Goal: Transaction & Acquisition: Purchase product/service

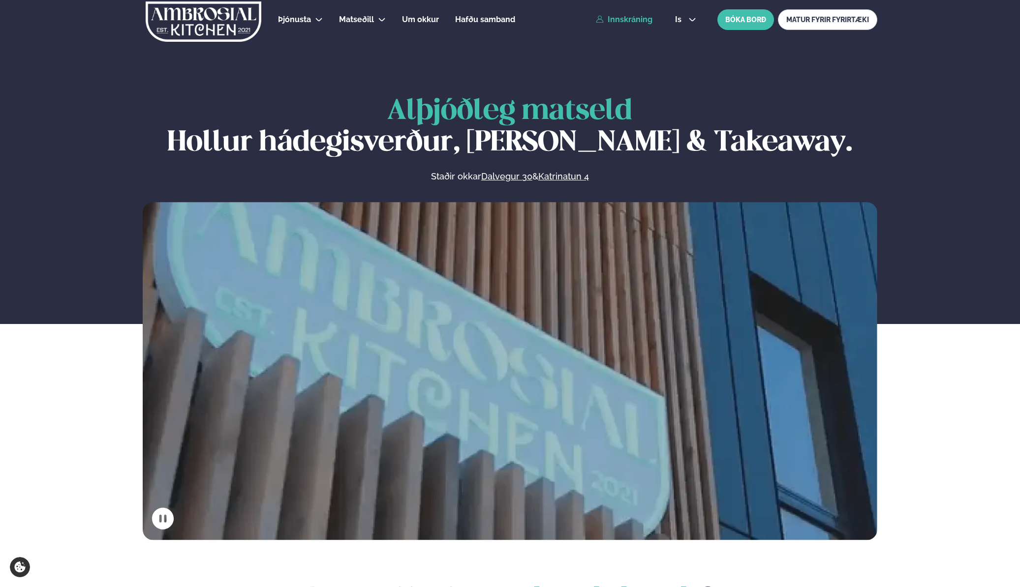
click at [623, 22] on link "Innskráning" at bounding box center [624, 19] width 57 height 9
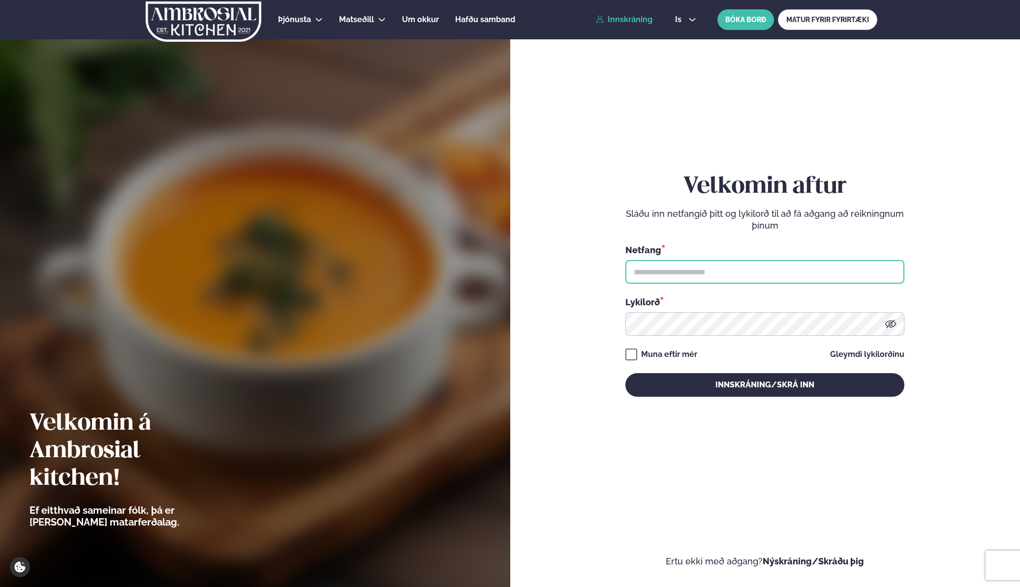
type input "**********"
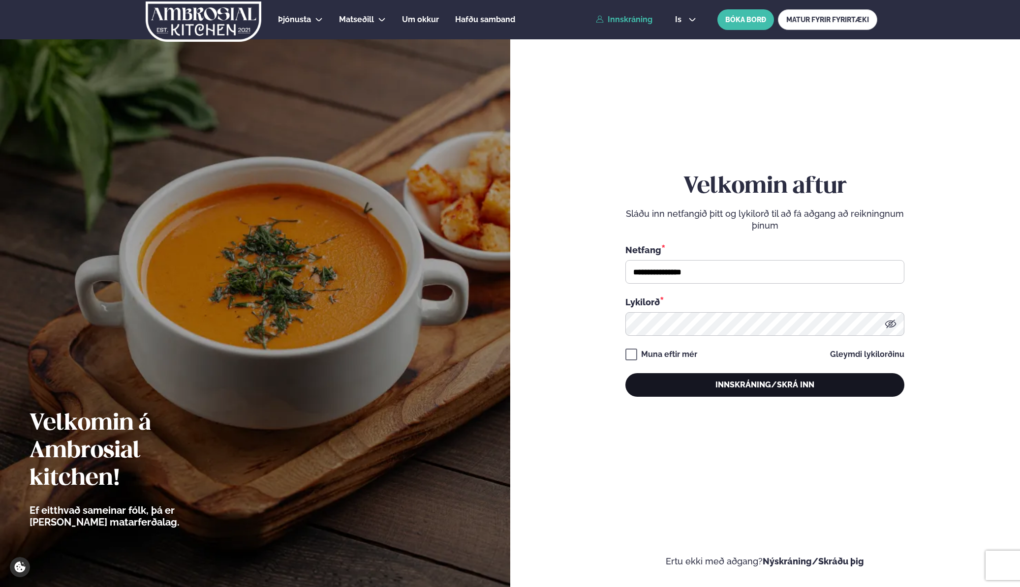
click at [695, 387] on button "Innskráning/Skrá inn" at bounding box center [764, 385] width 279 height 24
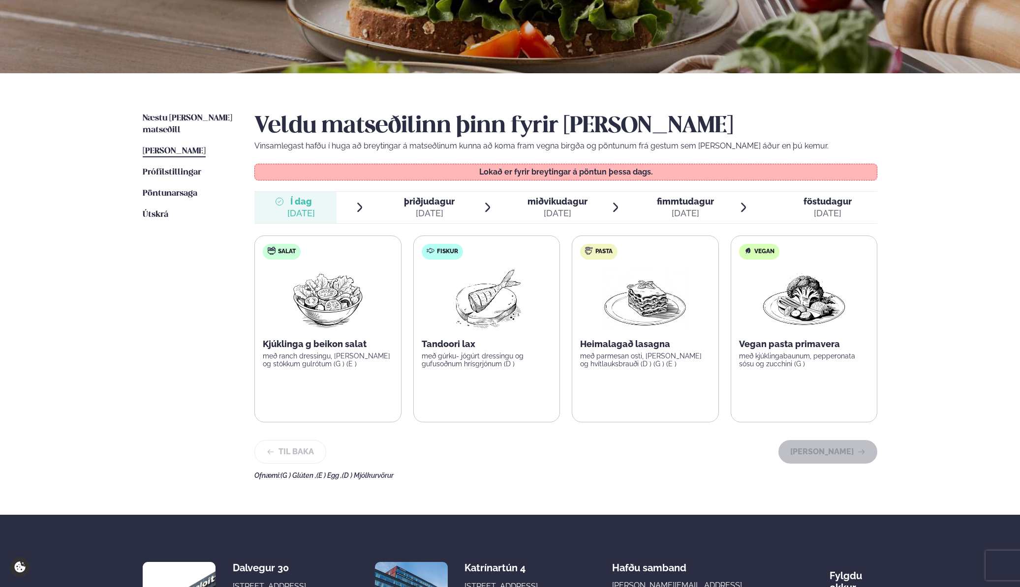
scroll to position [148, 0]
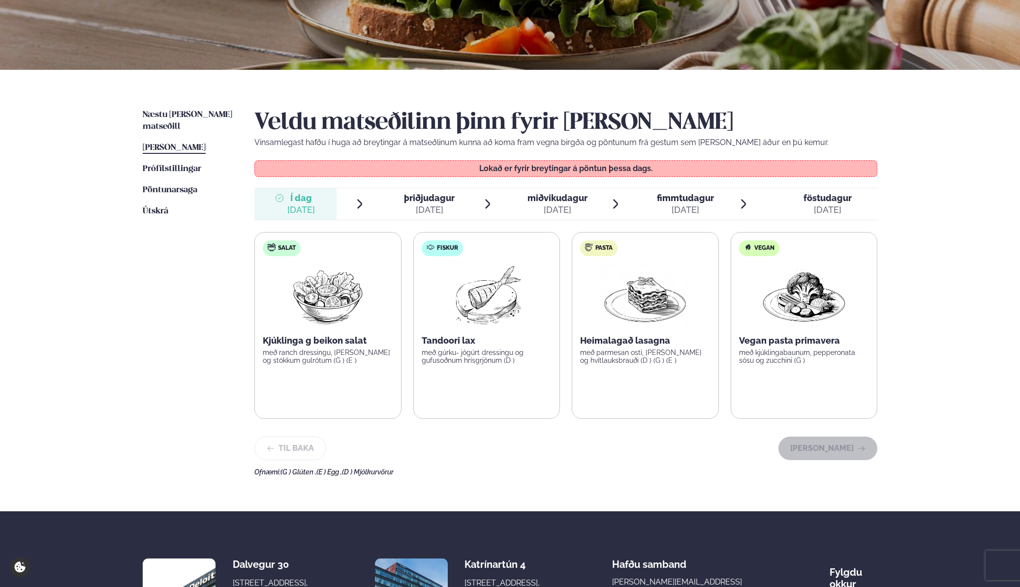
click at [323, 344] on p "Kjúklinga g beikon salat" at bounding box center [328, 341] width 130 height 12
click at [185, 349] on ul "Næstu [PERSON_NAME] matseðill Næsta vika [PERSON_NAME] matseðill [PERSON_NAME] …" at bounding box center [189, 292] width 92 height 367
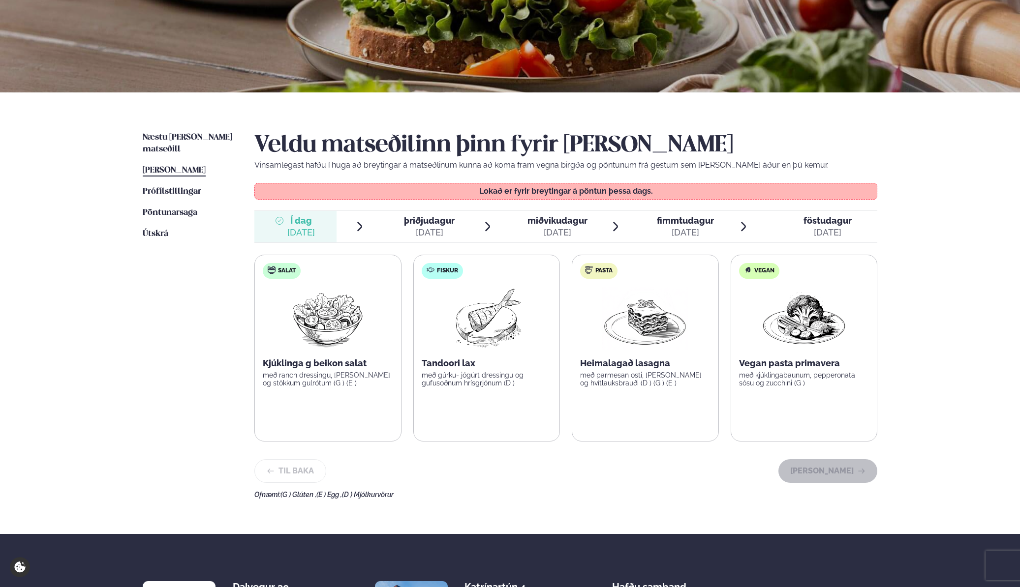
scroll to position [129, 0]
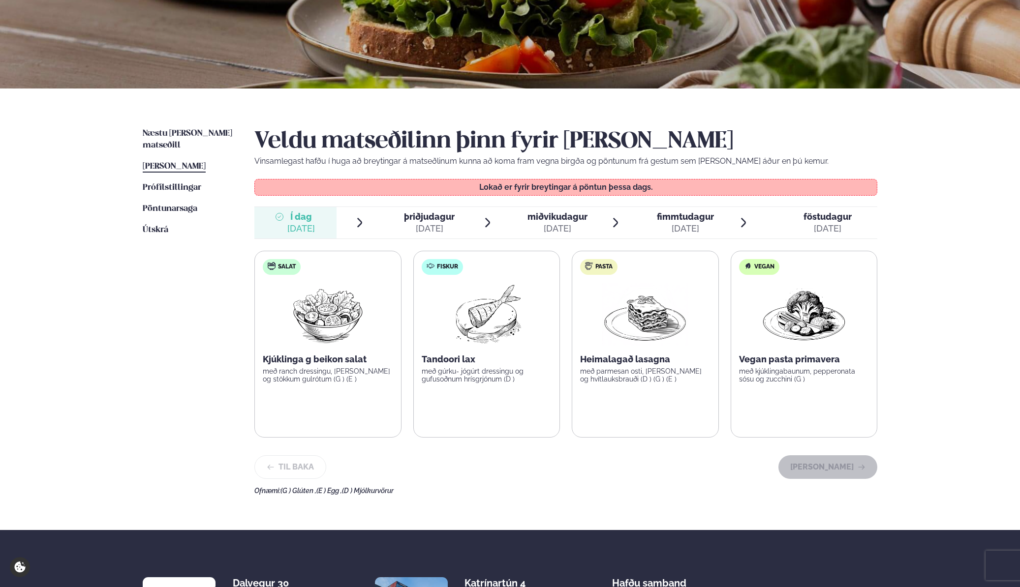
click at [421, 223] on div "[DATE]" at bounding box center [429, 229] width 51 height 12
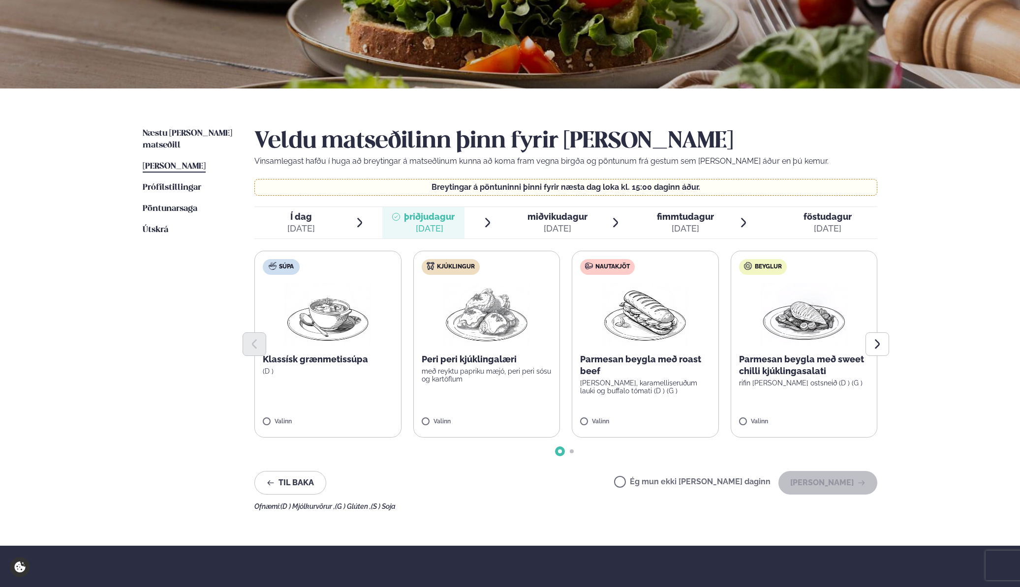
click at [324, 225] on span "Í dag Í d. [DATE]" at bounding box center [295, 222] width 82 height 31
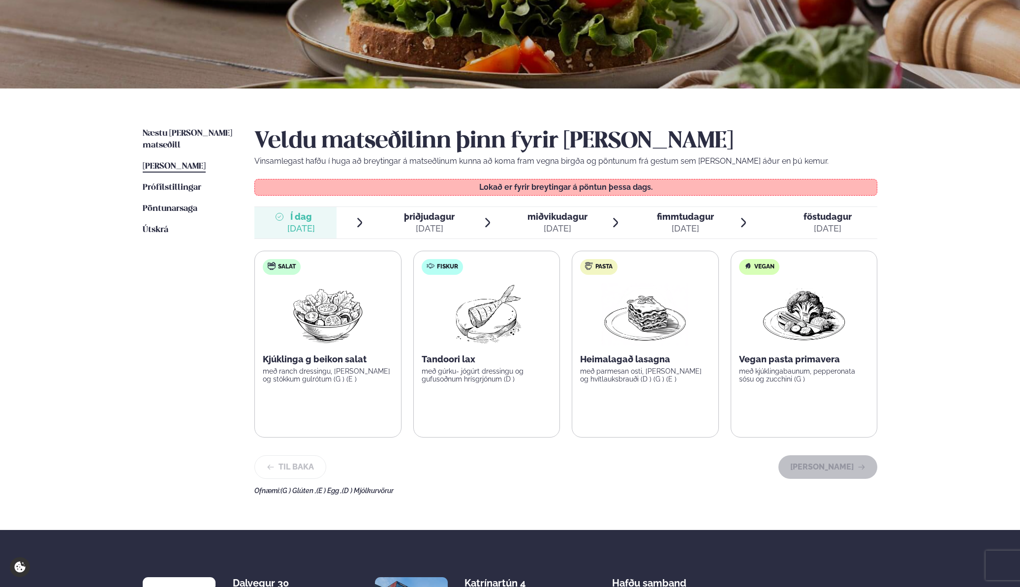
click at [424, 226] on div "[DATE]" at bounding box center [429, 229] width 51 height 12
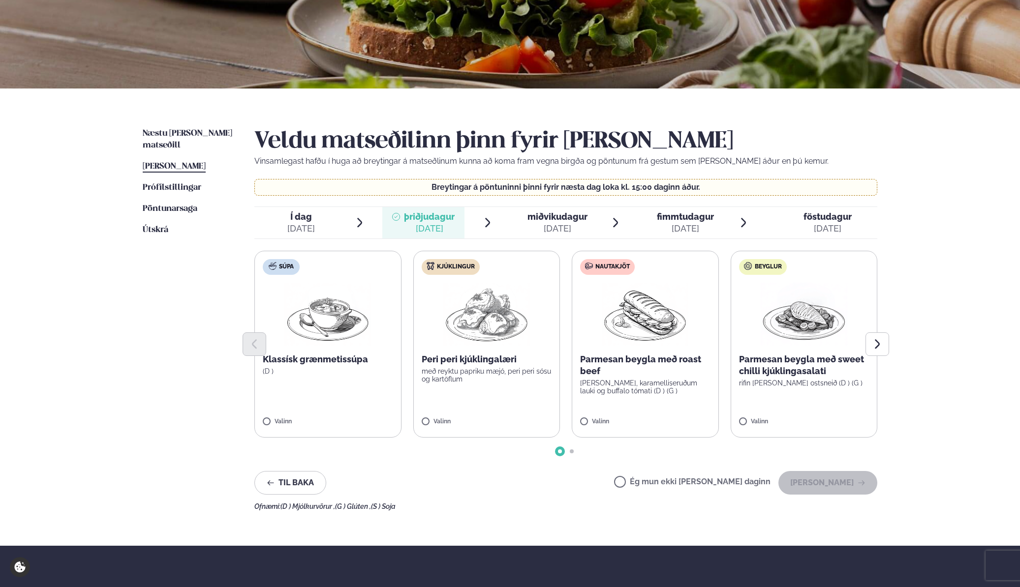
click at [494, 345] on div at bounding box center [565, 345] width 623 height 24
click at [461, 393] on label "Kjúklingur Peri peri kjúklingalæri með reyktu papriku mæjó, peri peri sósu og k…" at bounding box center [484, 344] width 147 height 187
click at [426, 426] on div "Valinn" at bounding box center [485, 424] width 130 height 11
click at [437, 452] on div at bounding box center [565, 452] width 623 height 4
click at [576, 225] on div "[DATE]" at bounding box center [557, 229] width 60 height 12
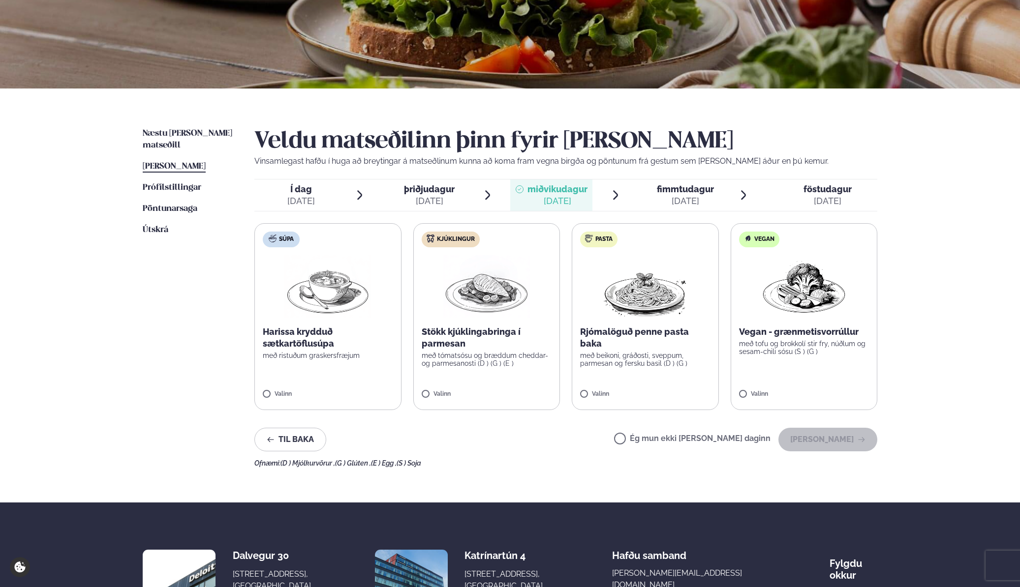
click at [434, 218] on div "Veldu matseðilinn þinn fyrir [PERSON_NAME] Vinsamlegast hafðu í huga að breytin…" at bounding box center [565, 297] width 623 height 339
click at [430, 199] on div "[DATE]" at bounding box center [429, 201] width 51 height 12
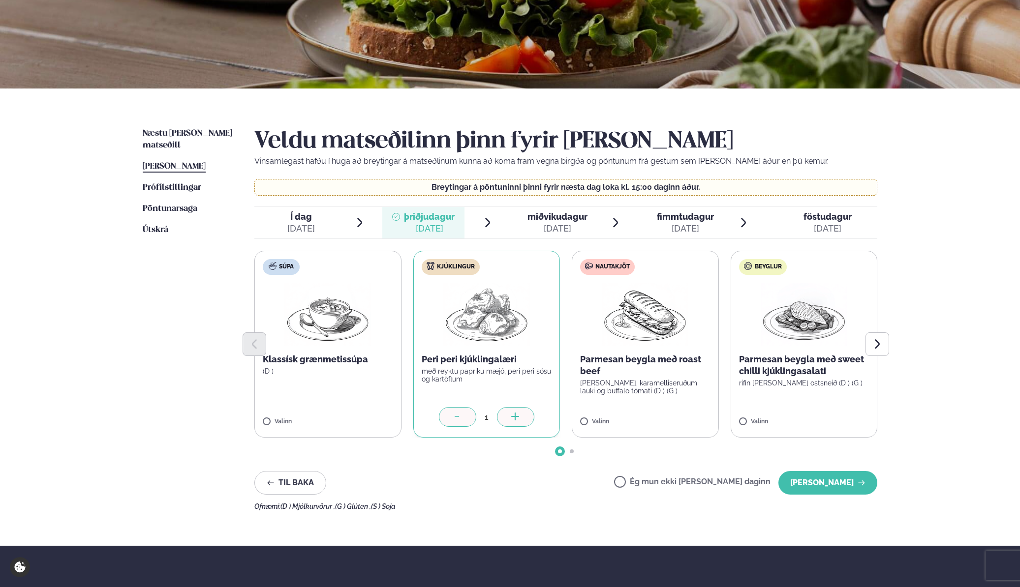
click at [563, 214] on span "miðvikudagur" at bounding box center [557, 217] width 60 height 10
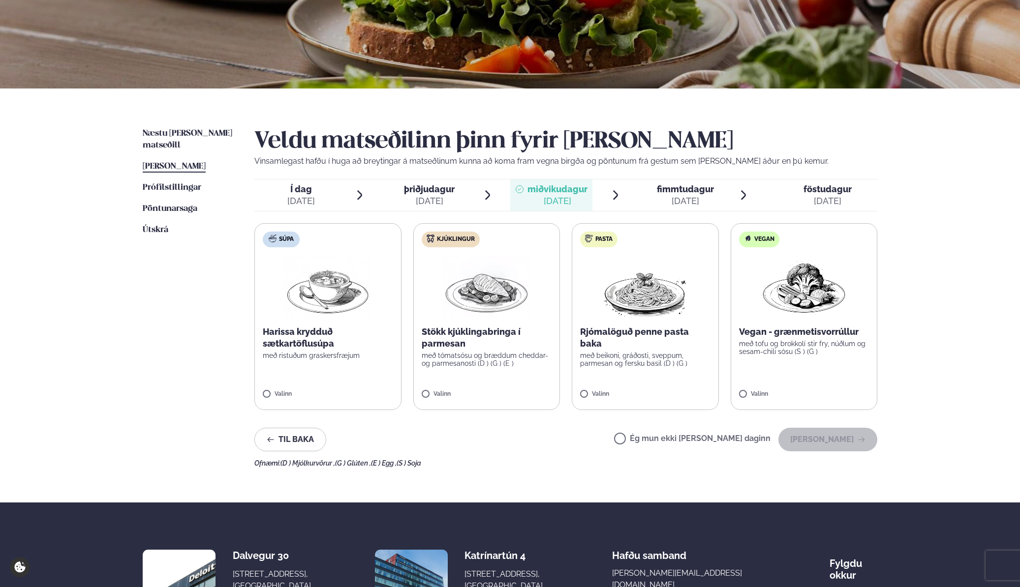
click at [625, 353] on p "með beikoni, gráðosti, sveppum, parmesan og fersku basil (D ) (G )" at bounding box center [645, 360] width 130 height 16
click at [691, 193] on span "fimmtudagur" at bounding box center [685, 189] width 57 height 10
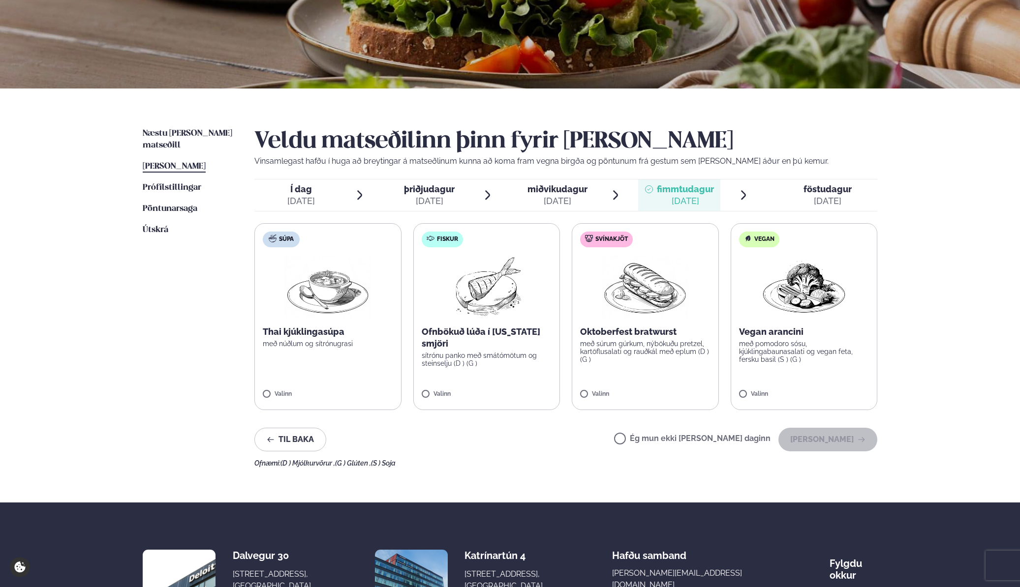
click at [512, 443] on div "Til baka Ég mun ekki [PERSON_NAME] daginn [PERSON_NAME]" at bounding box center [565, 440] width 623 height 24
click at [471, 363] on p "sítrónu panko með smátómötum og steinselju (D ) (G )" at bounding box center [487, 360] width 130 height 16
click at [823, 188] on span "föstudagur" at bounding box center [827, 189] width 48 height 10
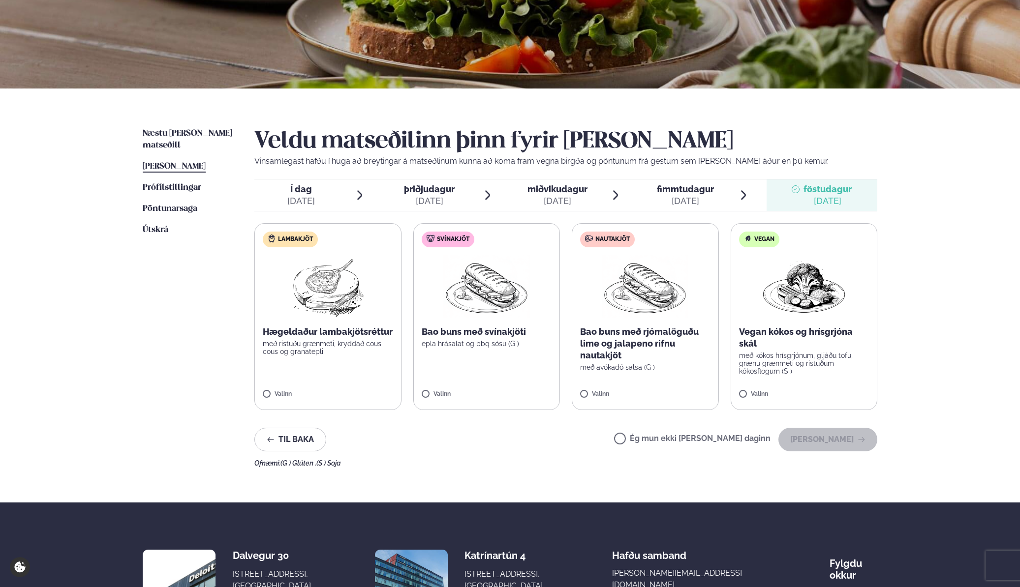
click at [652, 437] on label "Ég mun ekki [PERSON_NAME] daginn" at bounding box center [692, 440] width 156 height 10
click at [837, 446] on button "[PERSON_NAME]" at bounding box center [827, 440] width 99 height 24
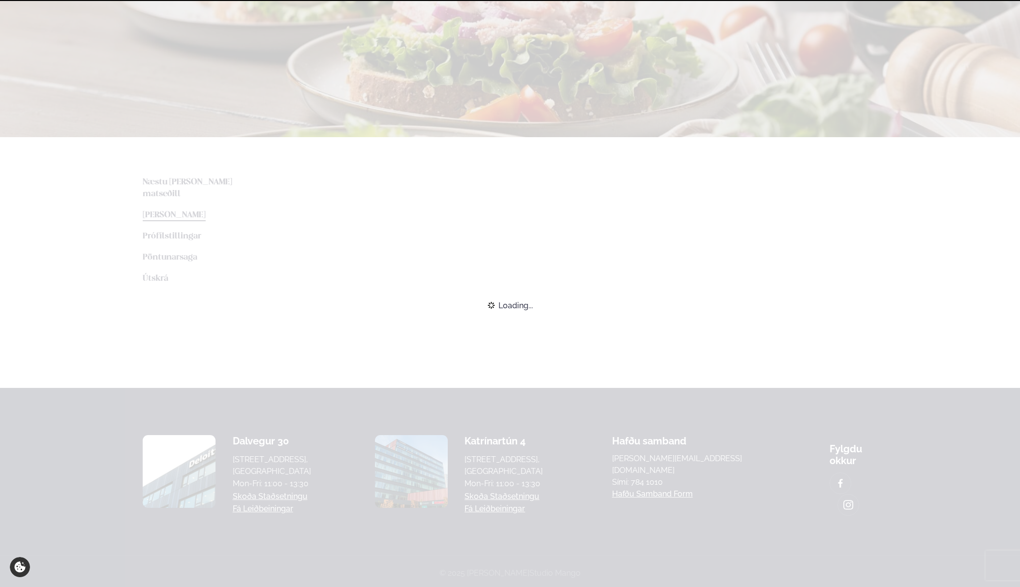
scroll to position [124, 0]
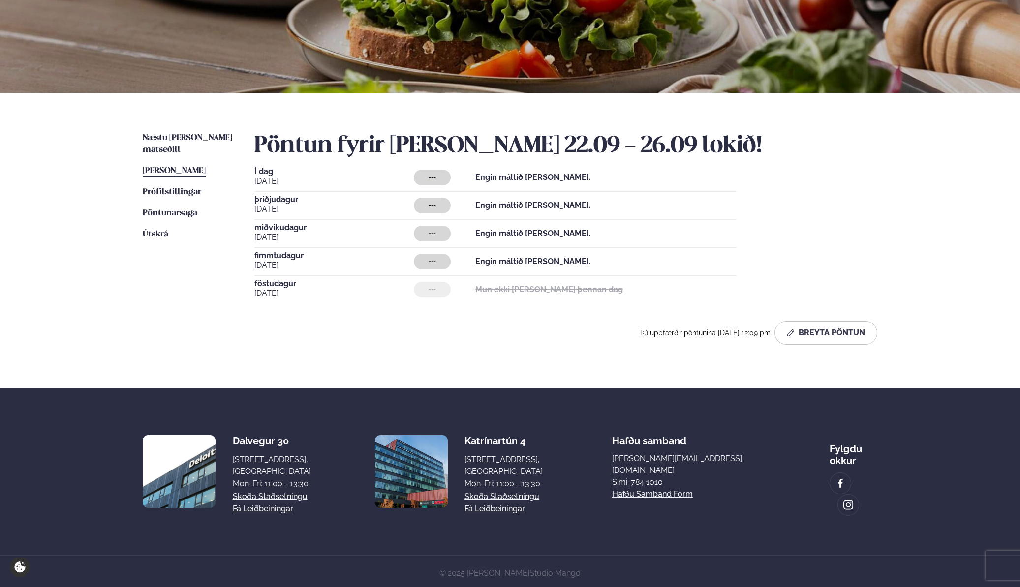
click at [190, 336] on ul "Næstu [PERSON_NAME] matseðill Næsta vika [PERSON_NAME] matseðill [PERSON_NAME] …" at bounding box center [189, 242] width 92 height 220
click at [188, 167] on span "[PERSON_NAME]" at bounding box center [174, 171] width 63 height 8
click at [187, 167] on span "[PERSON_NAME]" at bounding box center [174, 171] width 63 height 8
click at [820, 336] on button "Breyta Pöntun" at bounding box center [825, 333] width 103 height 24
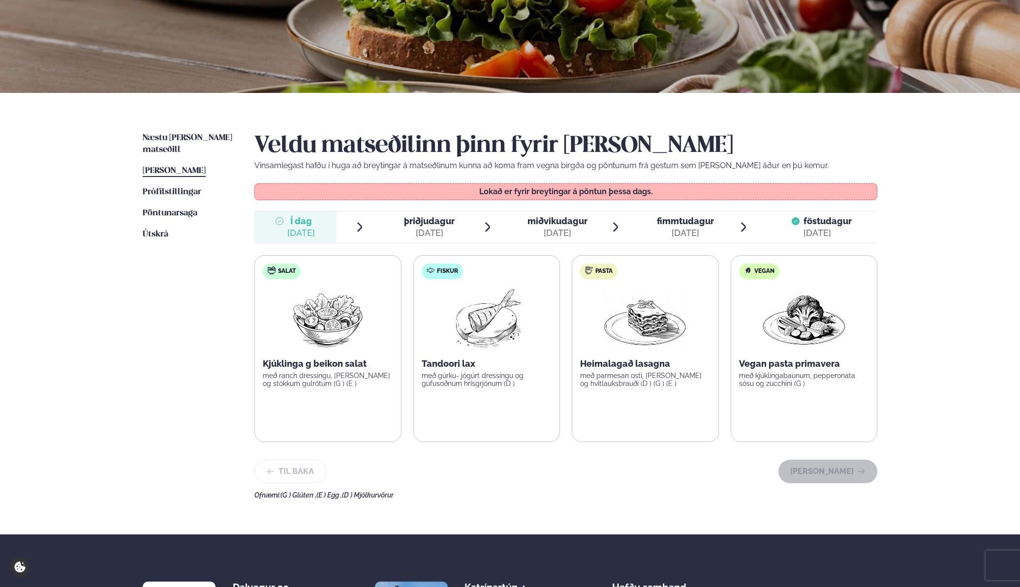
click at [434, 223] on span "þriðjudagur" at bounding box center [429, 221] width 51 height 10
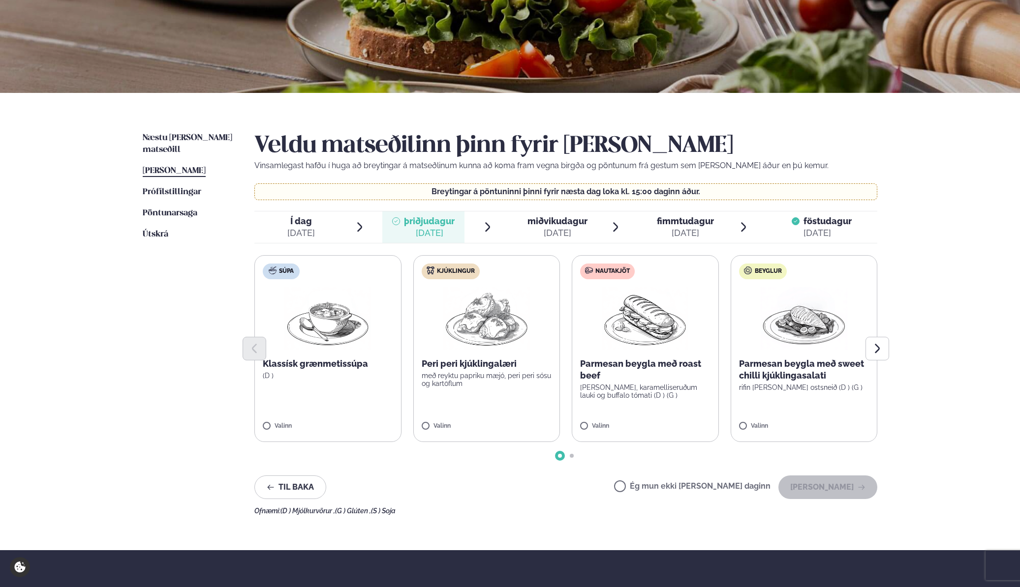
click at [478, 409] on label "Kjúklingur Peri peri kjúklingalæri með reyktu papriku mæjó, peri peri sósu og k…" at bounding box center [486, 348] width 147 height 187
click at [835, 491] on button "[PERSON_NAME]" at bounding box center [827, 488] width 99 height 24
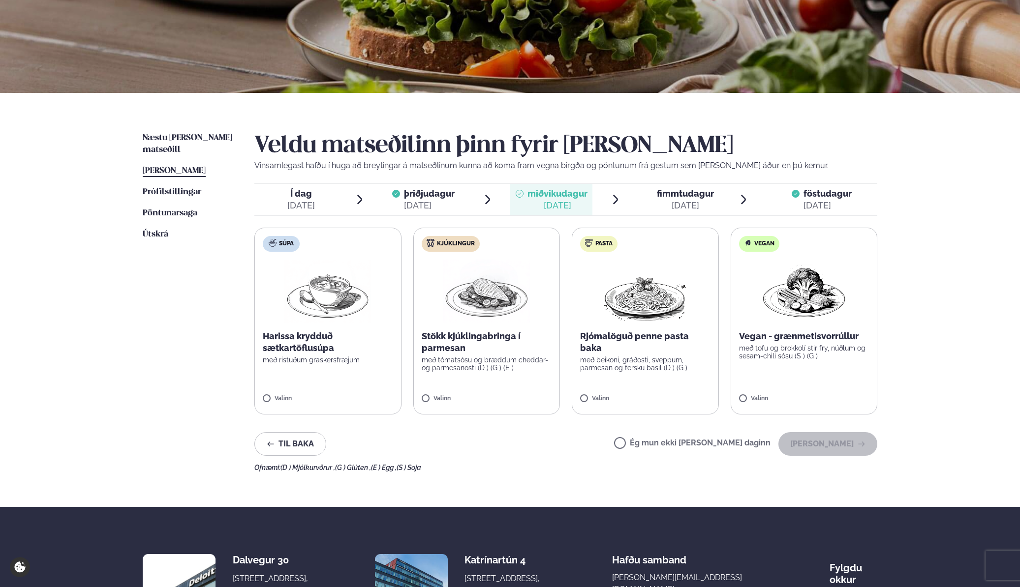
click at [458, 357] on p "með tómatsósu og bræddum cheddar- og parmesanosti (D ) (G ) (E )" at bounding box center [487, 364] width 130 height 16
click at [836, 444] on button "[PERSON_NAME]" at bounding box center [827, 444] width 99 height 24
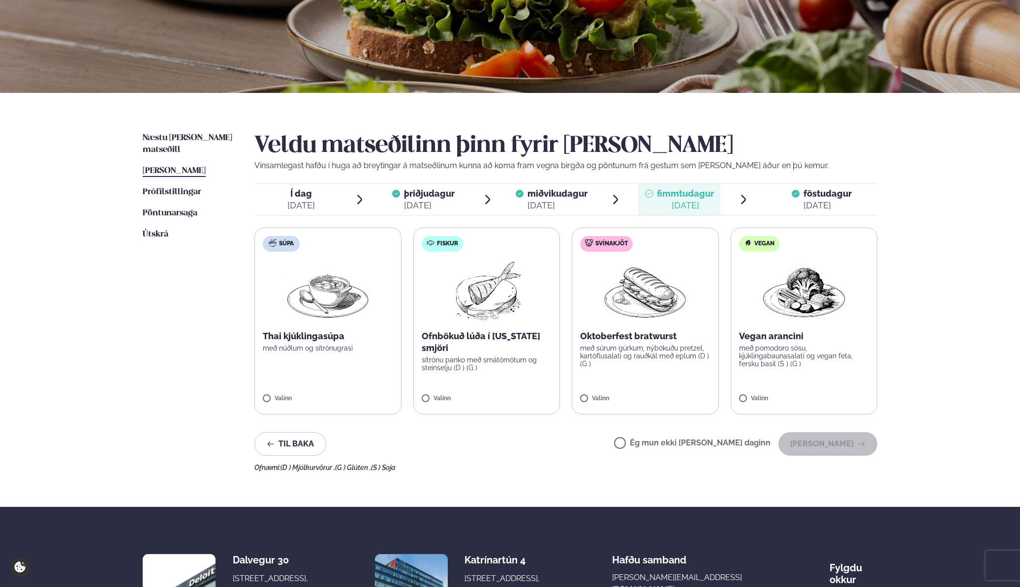
click at [507, 350] on p "Ofnbökuð lúða í [US_STATE] smjöri" at bounding box center [487, 343] width 130 height 24
click at [824, 437] on button "[PERSON_NAME]" at bounding box center [827, 444] width 99 height 24
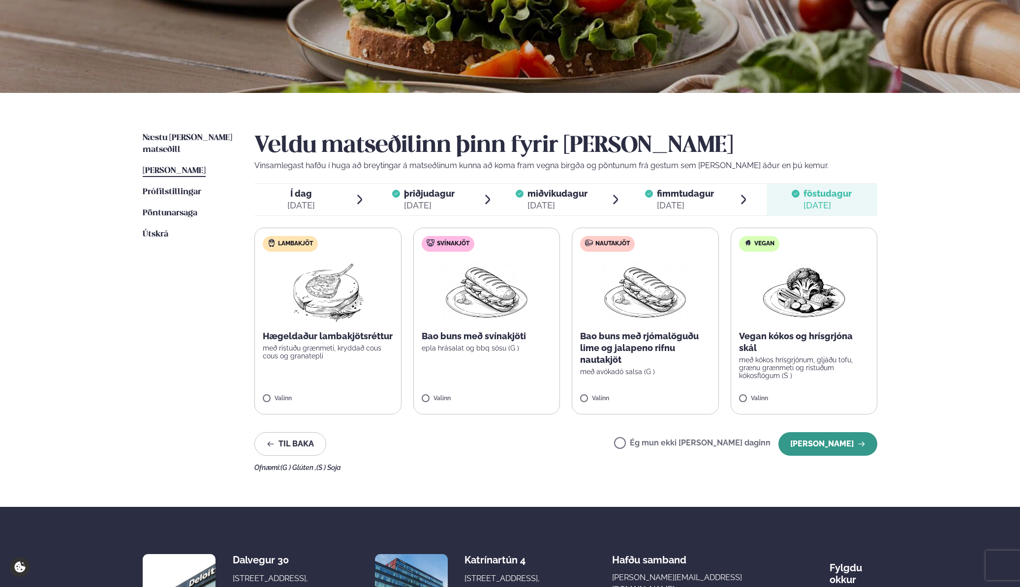
click at [831, 447] on button "[PERSON_NAME]" at bounding box center [827, 444] width 99 height 24
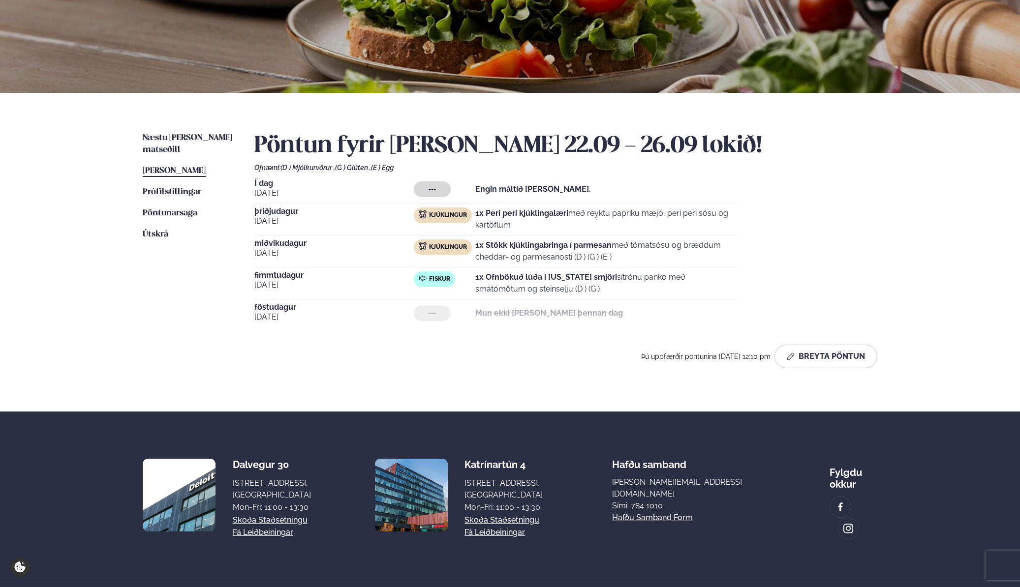
click at [520, 355] on div "Þú uppfærðir pöntunina [DATE] 12:10 pm Breyta Pöntun" at bounding box center [565, 357] width 623 height 24
